Goal: Task Accomplishment & Management: Complete application form

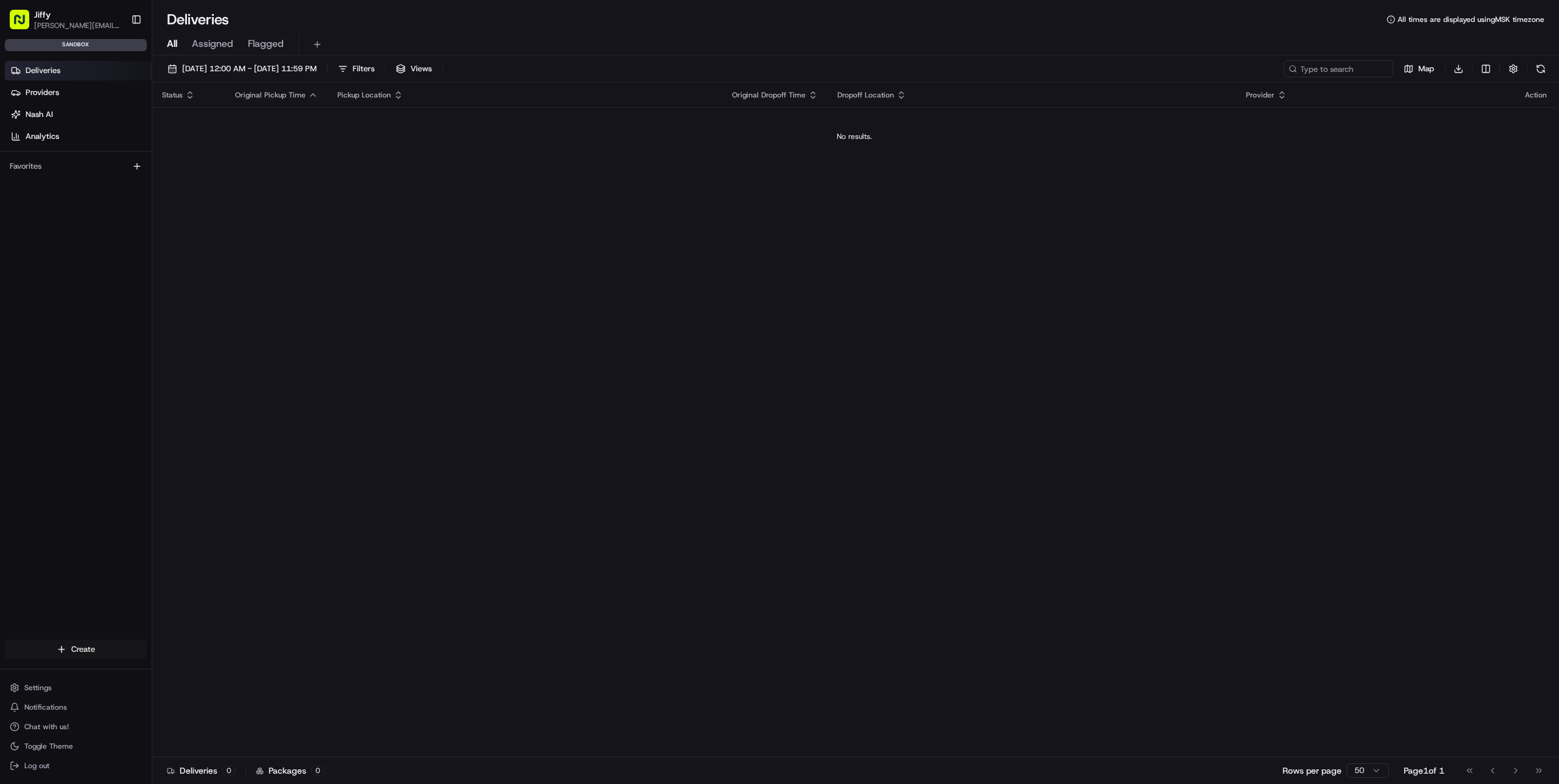
click at [114, 640] on html "[PERSON_NAME] [PERSON_NAME][EMAIL_ADDRESS][DOMAIN_NAME] Toggle Sidebar sandbox …" at bounding box center [779, 392] width 1559 height 784
click at [207, 668] on link "Delivery" at bounding box center [220, 672] width 136 height 22
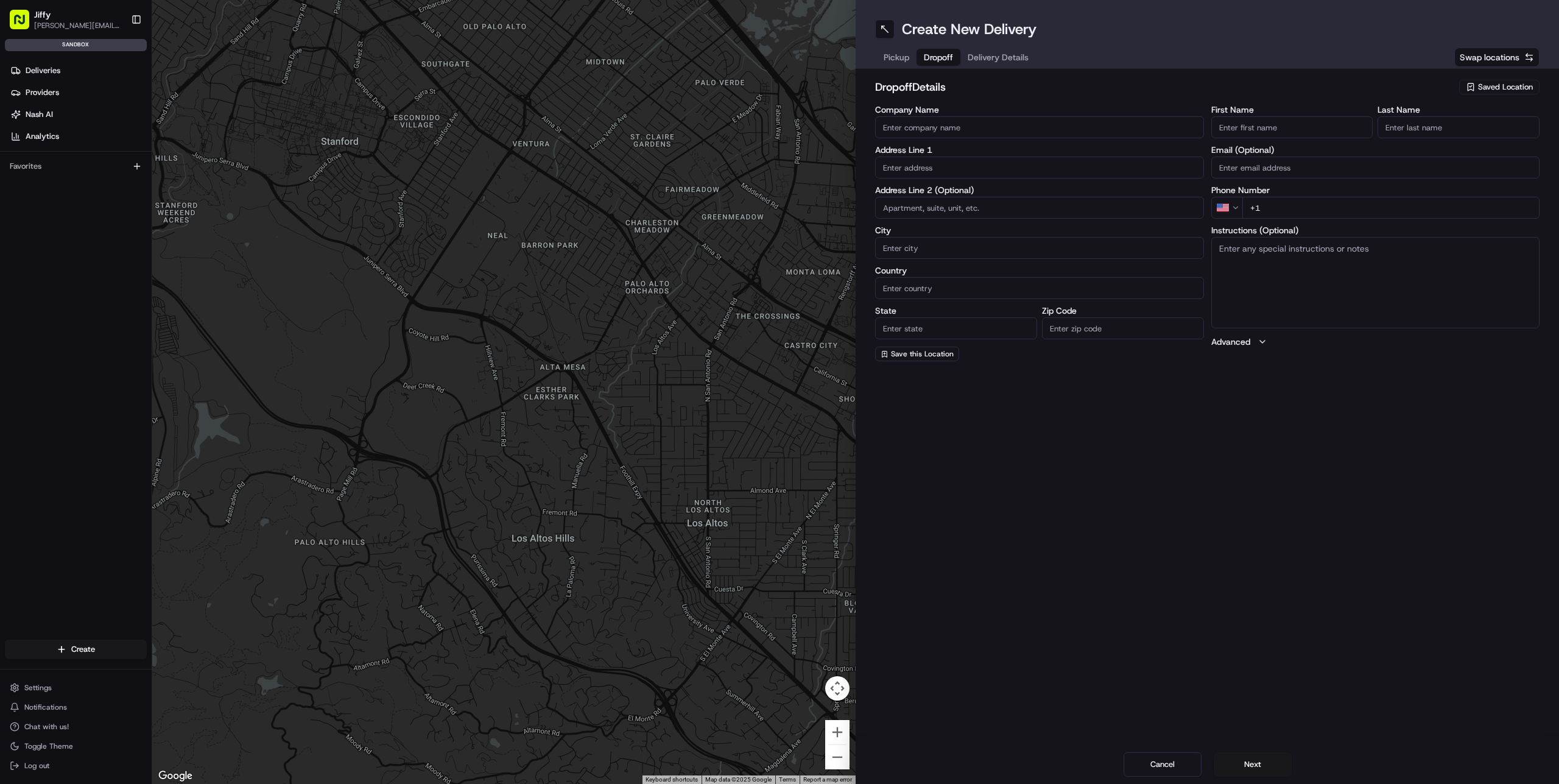
click at [944, 56] on span "Dropoff" at bounding box center [938, 57] width 29 height 12
click at [1006, 55] on span "Delivery Details" at bounding box center [998, 57] width 61 height 12
click at [893, 59] on span "Pickup" at bounding box center [896, 57] width 26 height 12
click at [934, 55] on span "Dropoff" at bounding box center [938, 57] width 29 height 12
click at [986, 55] on span "Delivery Details" at bounding box center [998, 57] width 61 height 12
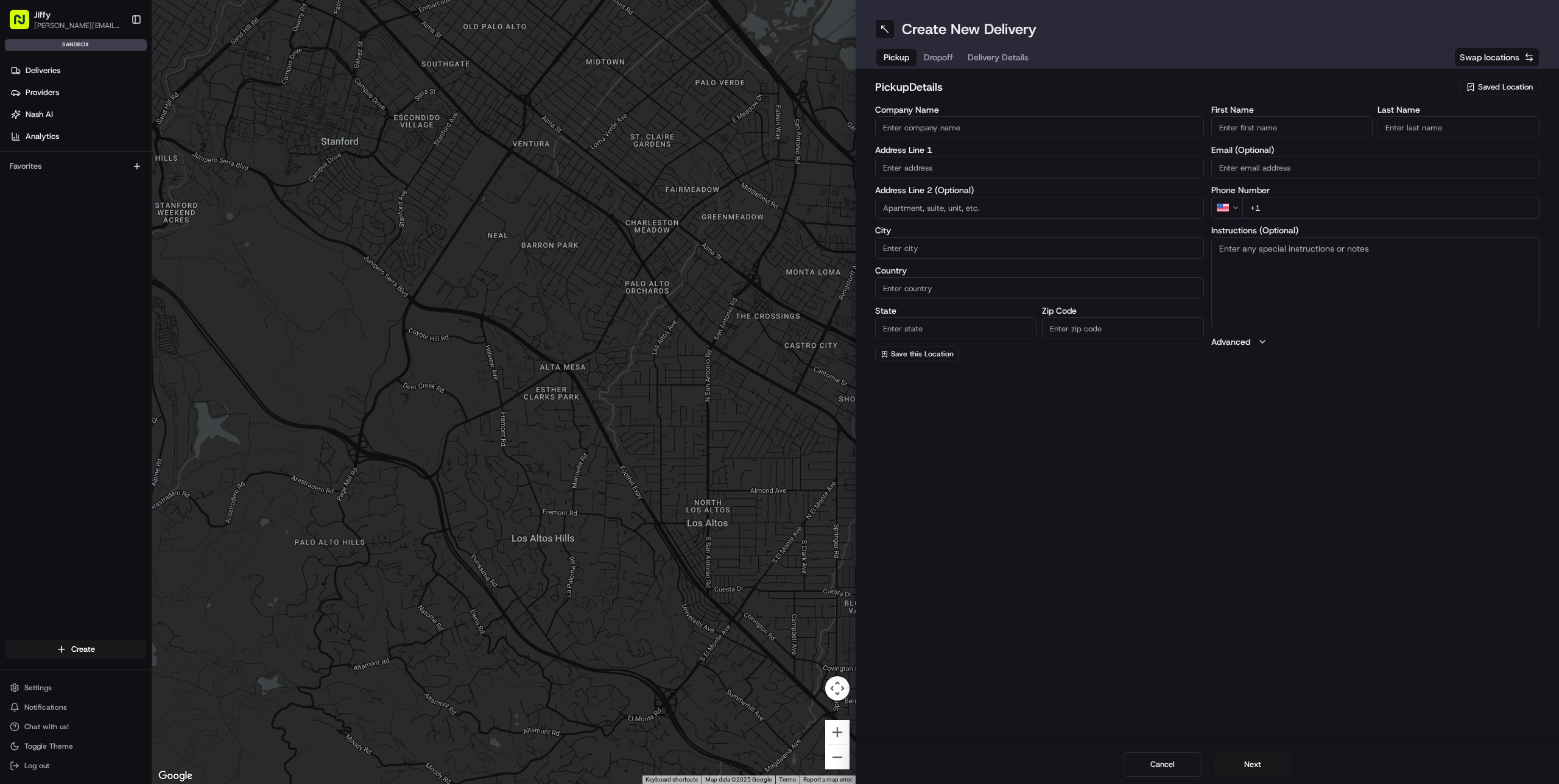
click at [895, 57] on span "Pickup" at bounding box center [896, 57] width 26 height 12
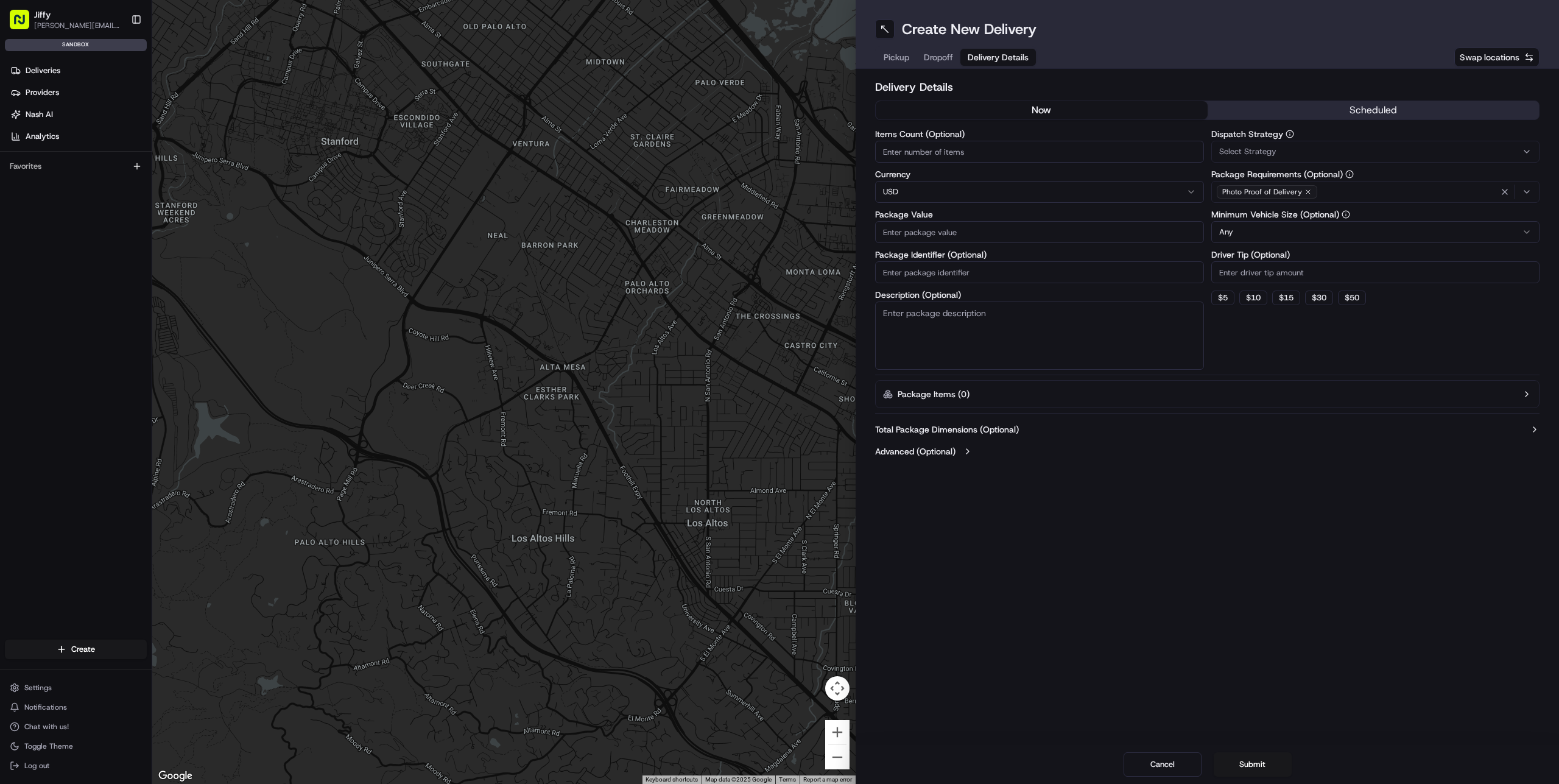
click at [980, 56] on span "Delivery Details" at bounding box center [998, 57] width 61 height 12
click at [1160, 112] on button "now" at bounding box center [1041, 110] width 332 height 18
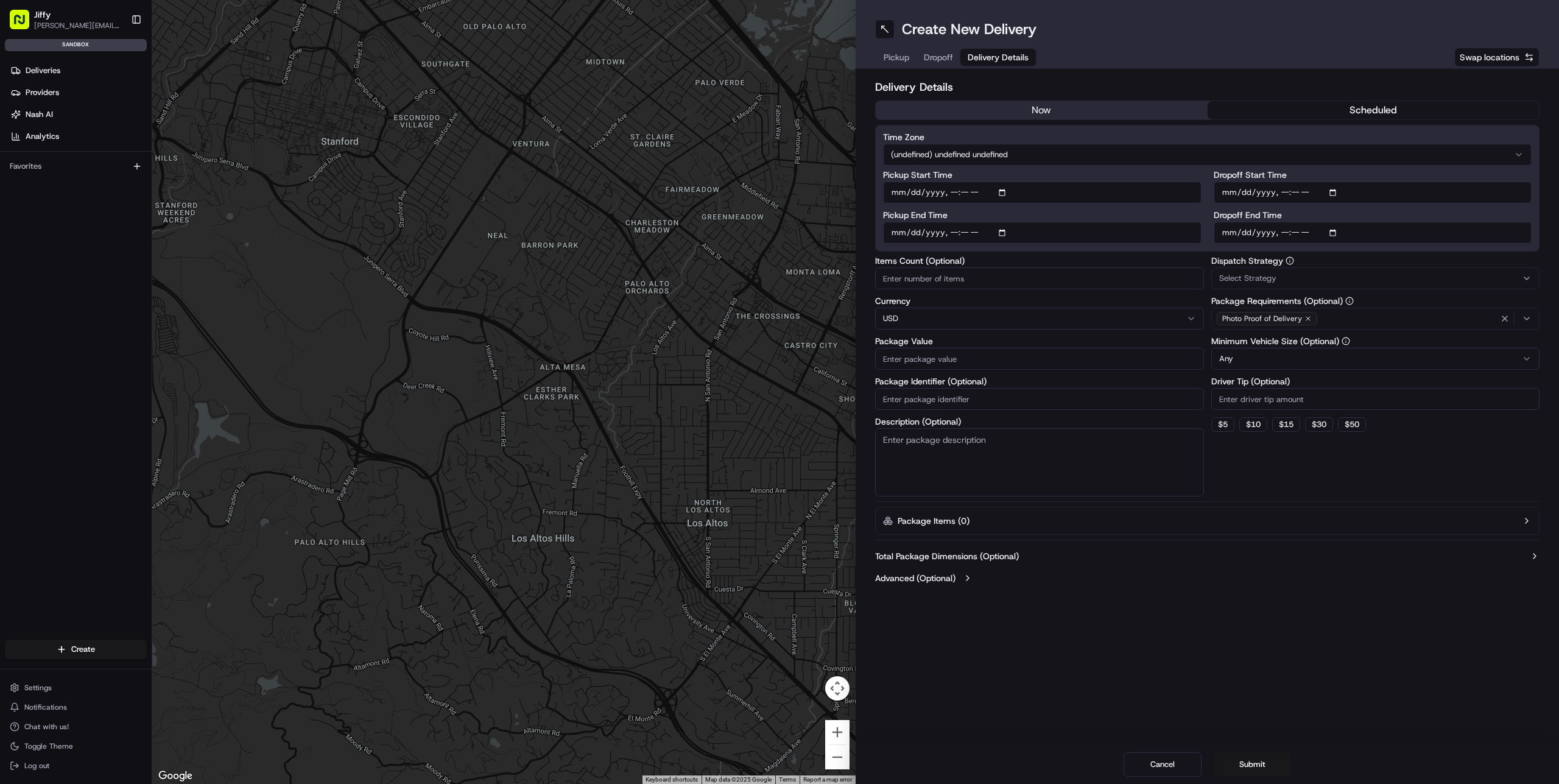
click at [1251, 108] on button "scheduled" at bounding box center [1373, 110] width 332 height 18
click at [888, 56] on span "Pickup" at bounding box center [896, 57] width 26 height 12
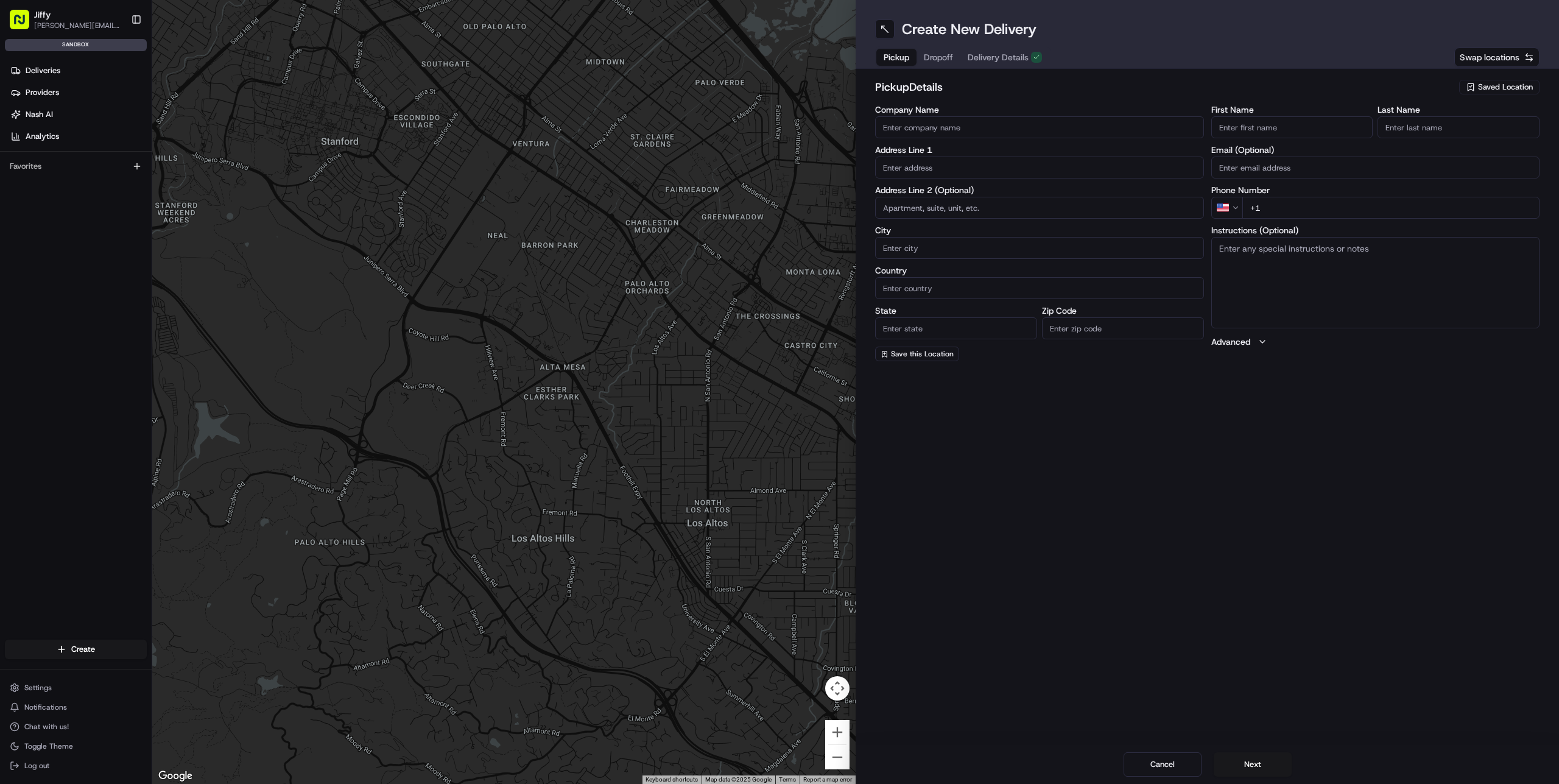
click at [108, 292] on div "Deliveries Providers [PERSON_NAME] Analytics Favorites" at bounding box center [75, 360] width 151 height 608
click at [69, 67] on link "Deliveries" at bounding box center [78, 71] width 146 height 20
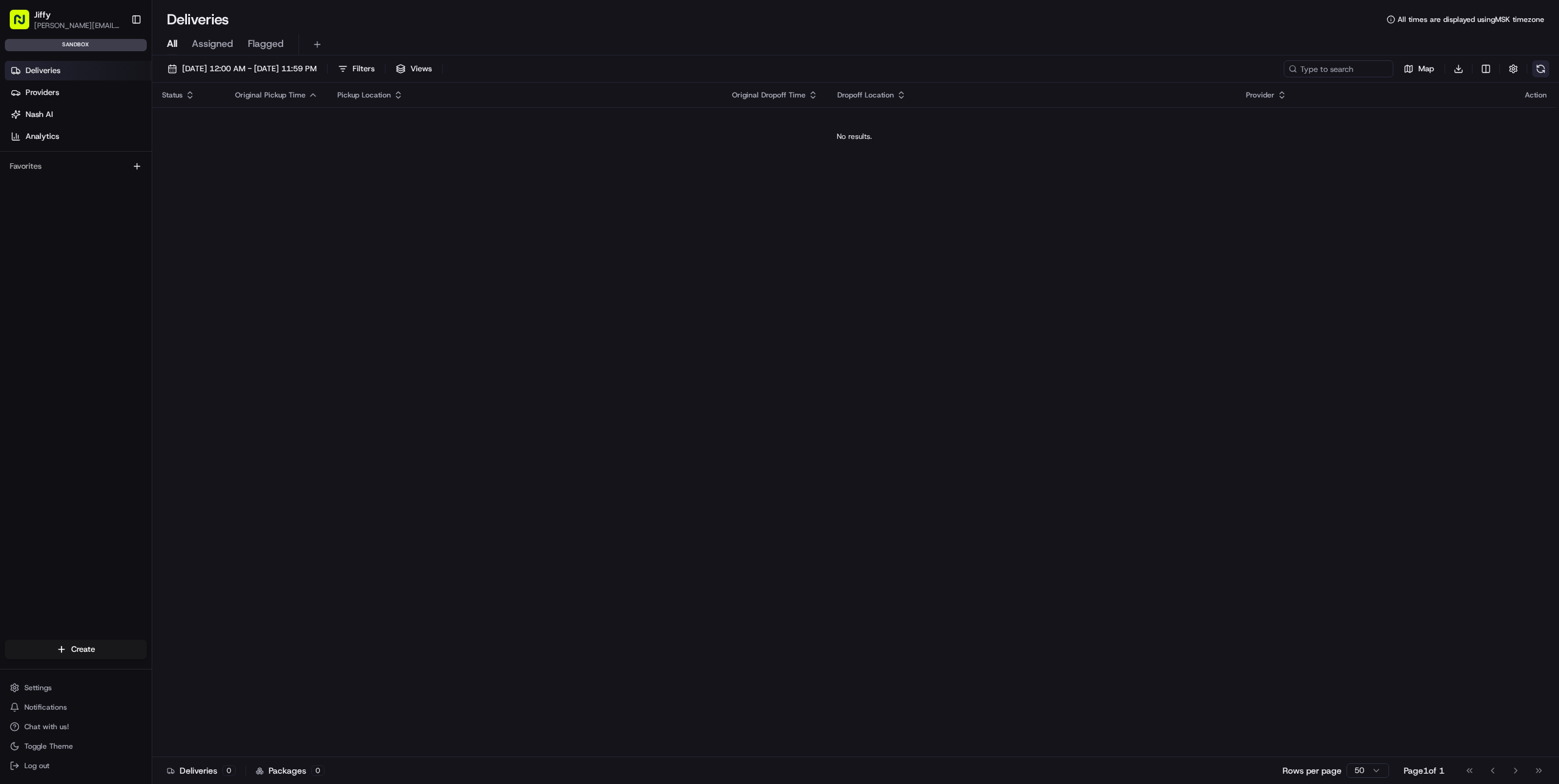
click at [1544, 67] on button at bounding box center [1541, 69] width 17 height 17
click at [200, 43] on span "Assigned" at bounding box center [213, 44] width 41 height 15
click at [265, 43] on span "Flagged" at bounding box center [265, 44] width 36 height 15
click at [317, 70] on span "[DATE] 12:00 AM - [DATE] 11:59 PM" at bounding box center [249, 69] width 135 height 11
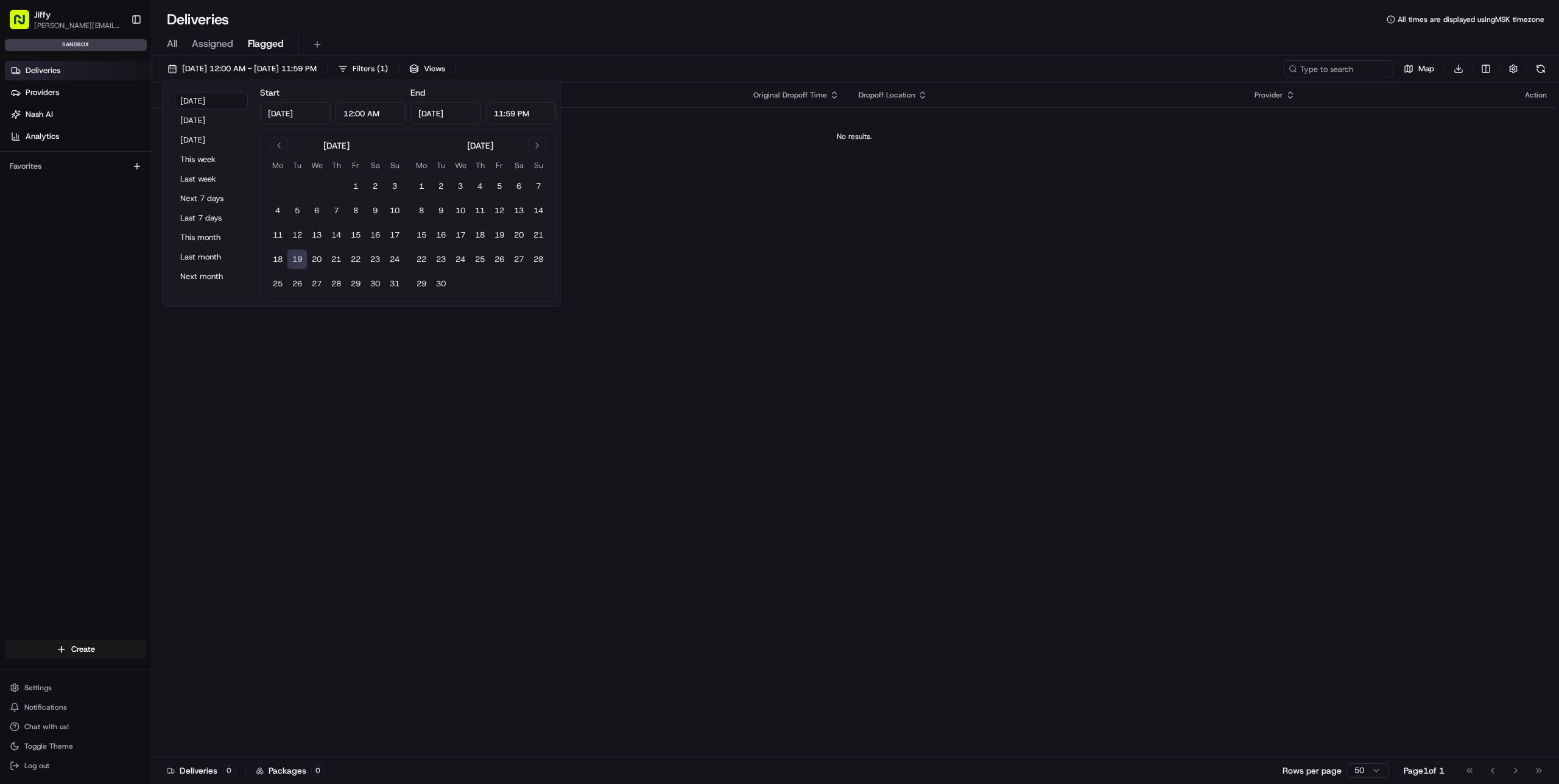
click at [495, 40] on div "All Assigned Flagged" at bounding box center [855, 45] width 1407 height 22
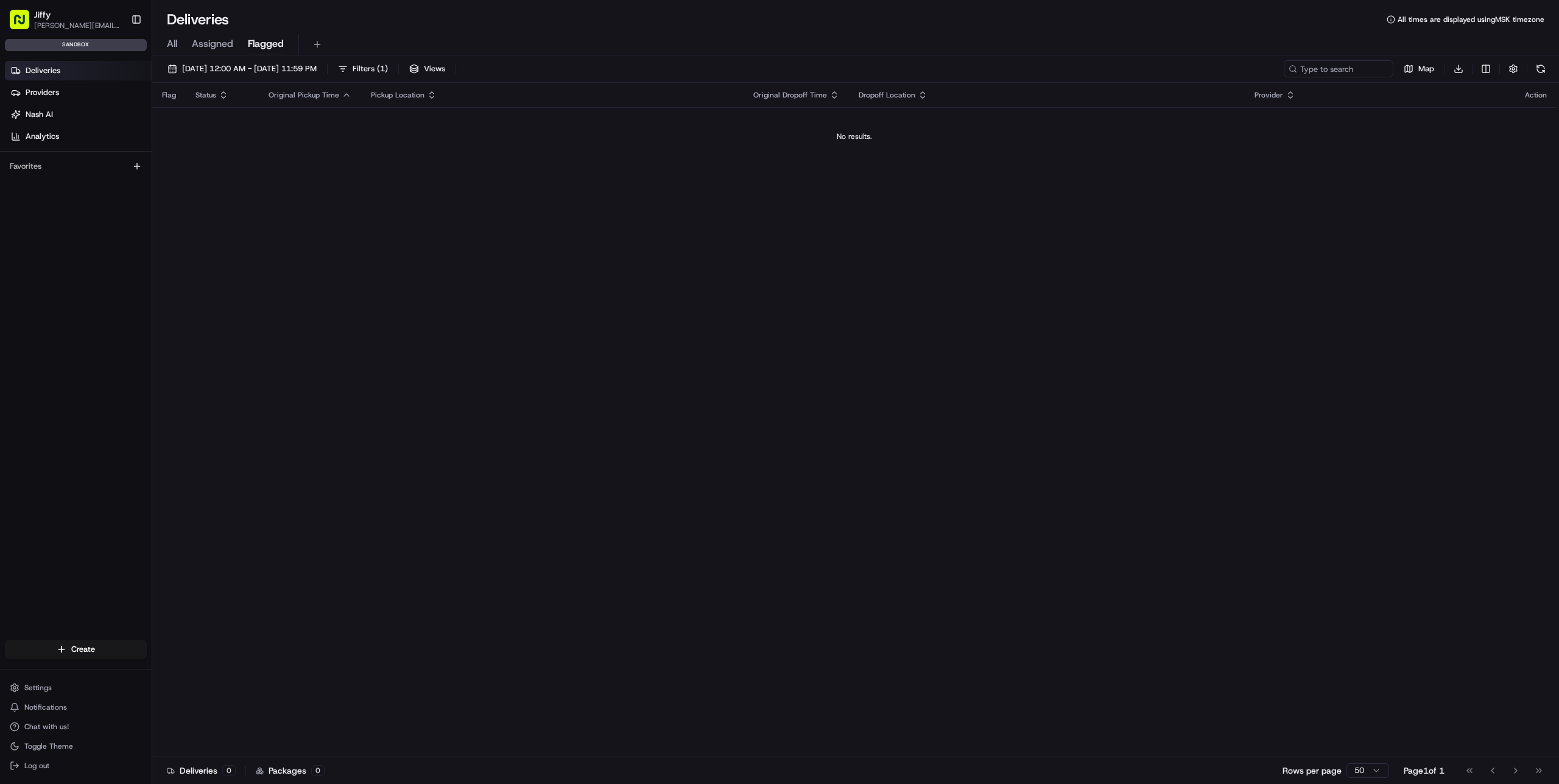
click at [382, 149] on td "No results." at bounding box center [854, 136] width 1404 height 59
click at [174, 42] on span "All" at bounding box center [172, 44] width 11 height 15
